Goal: Task Accomplishment & Management: Manage account settings

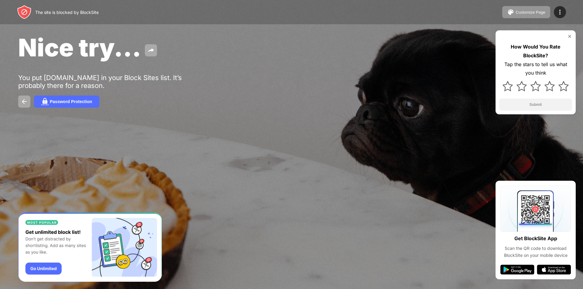
click at [228, 94] on div "Nice try... You put pinterest.com in your Block Sites list. It’s probably there…" at bounding box center [291, 70] width 583 height 140
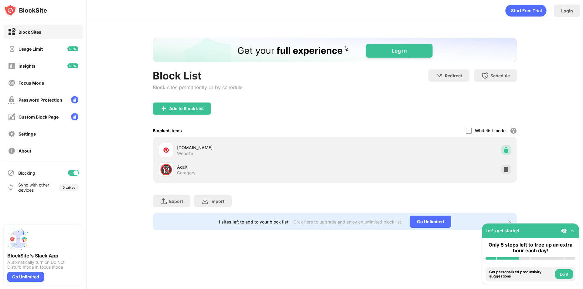
click at [504, 149] on img at bounding box center [506, 150] width 6 height 6
